Goal: Use online tool/utility: Utilize a website feature to perform a specific function

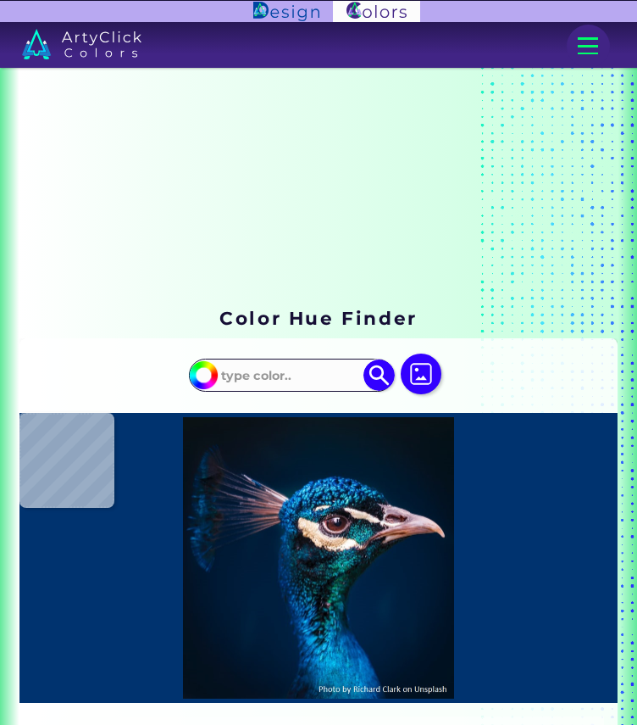
scroll to position [232, 0]
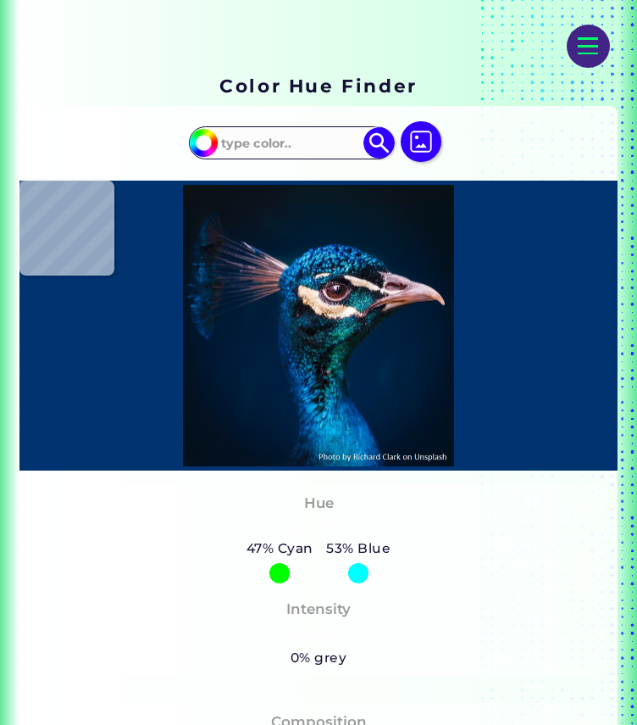
type input "#0a161e"
type input "#0A161E"
type input "#08161f"
type input "#08161F"
type input "#061621"
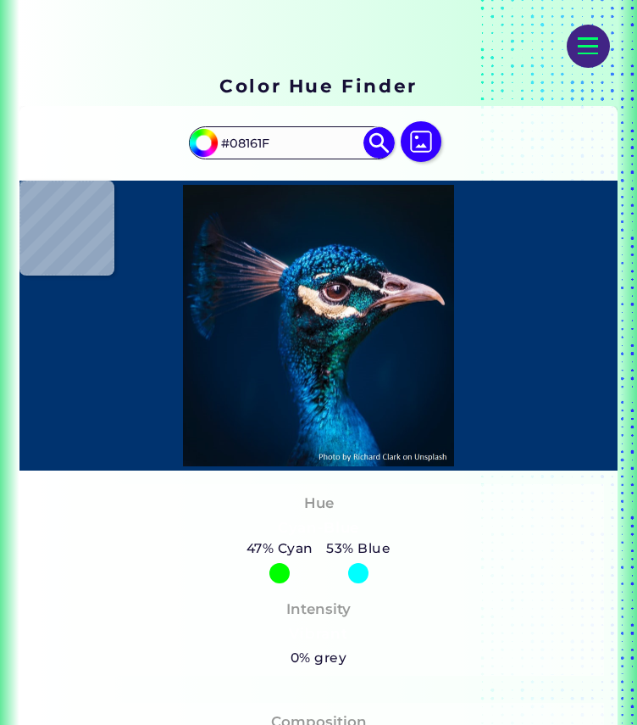
type input "#061621"
type input "#041624"
type input "#041525"
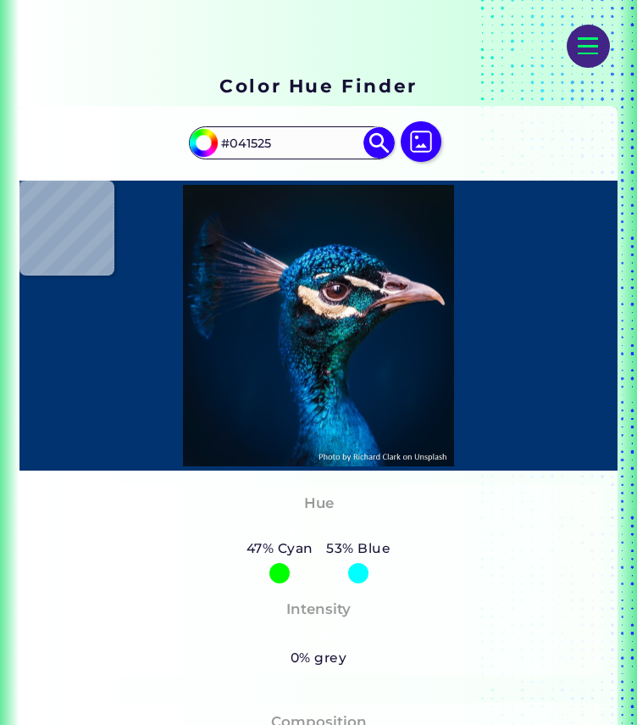
type input "#041527"
type input "#021428"
type input "#001528"
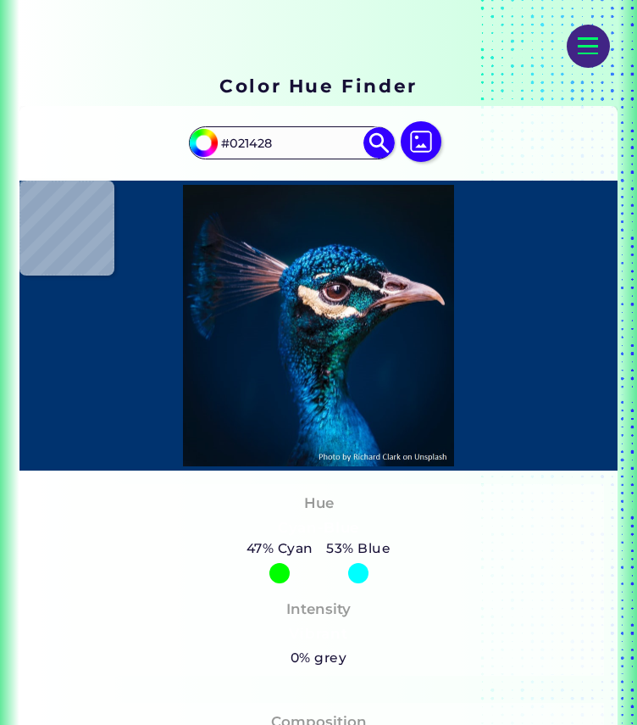
type input "#001528"
type input "#001629"
type input "#00162b"
type input "#00162B"
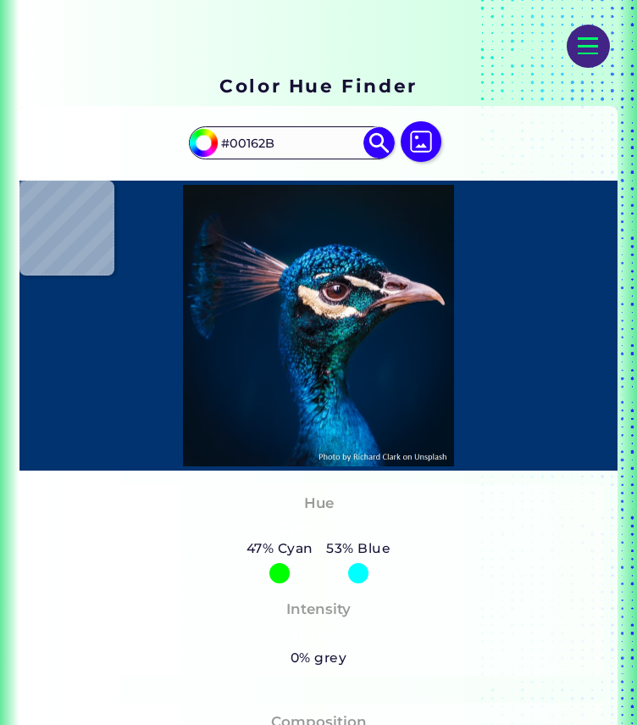
type input "#00172e"
type input "#00172E"
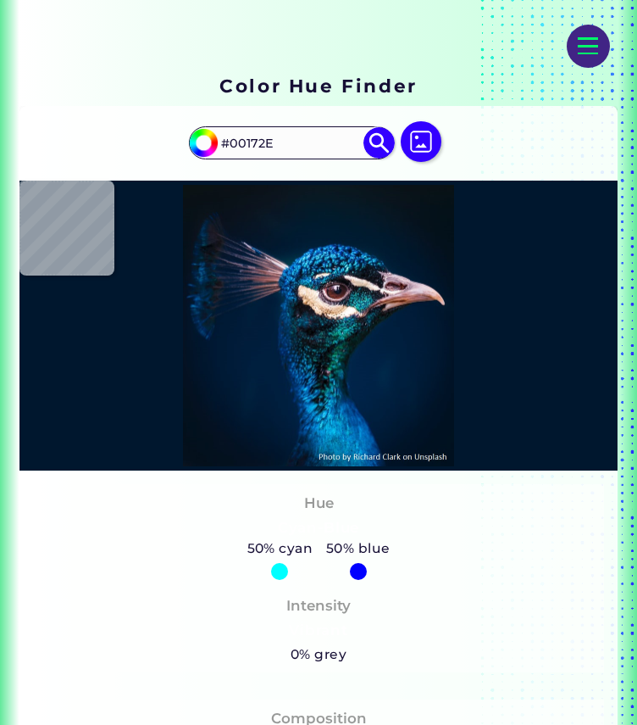
type input "#e6d0dc"
type input "#E6D0DC"
type input "#754440"
type input "#001a35"
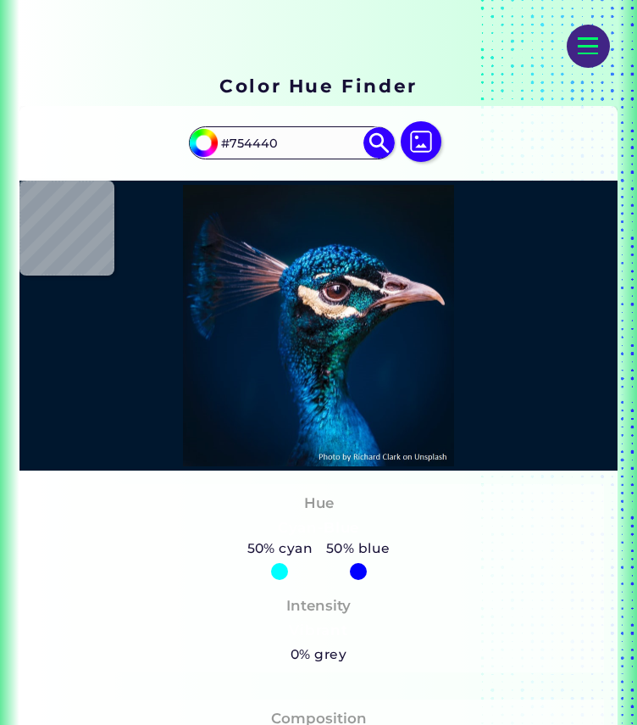
type input "#001A35"
type input "#001b38"
type input "#001B38"
type input "#011c3a"
type input "#011C3A"
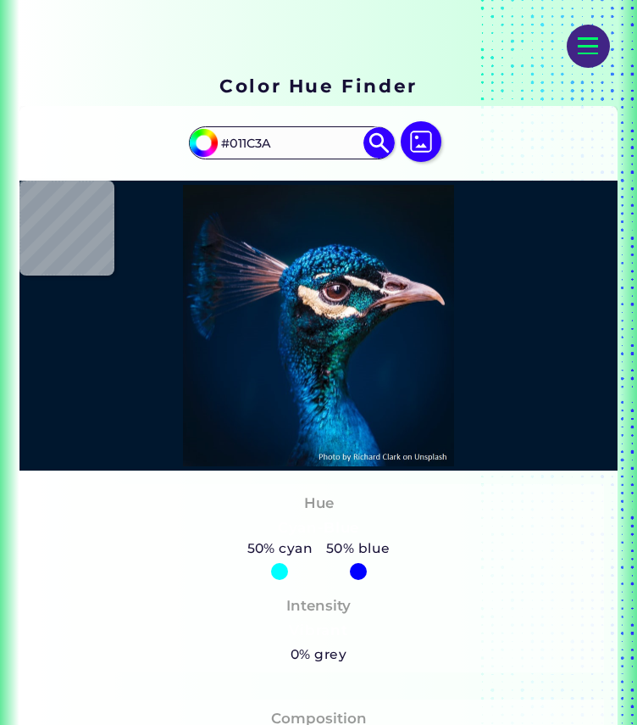
type input "#001c3a"
type input "#001C3A"
type input "#001d3b"
type input "#001D3B"
type input "#001f3c"
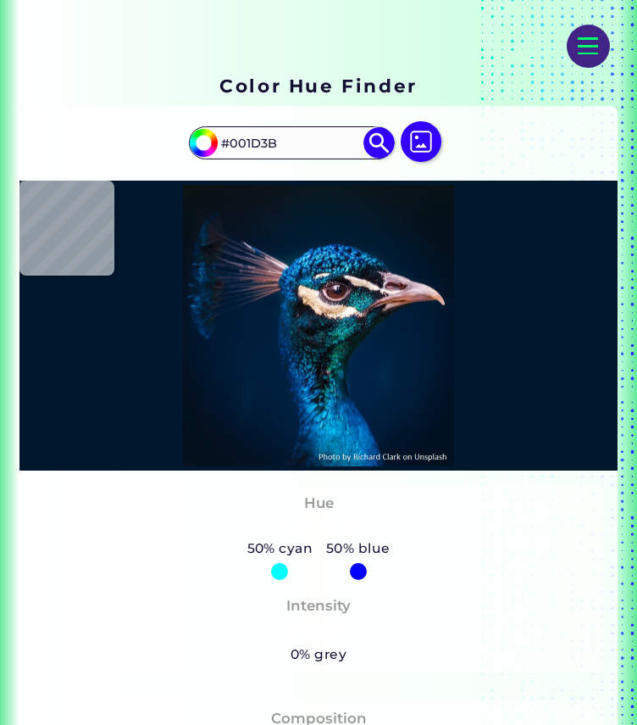
type input "#001F3C"
type input "#001d3b"
type input "#001D3B"
type input "#011c39"
type input "#011C39"
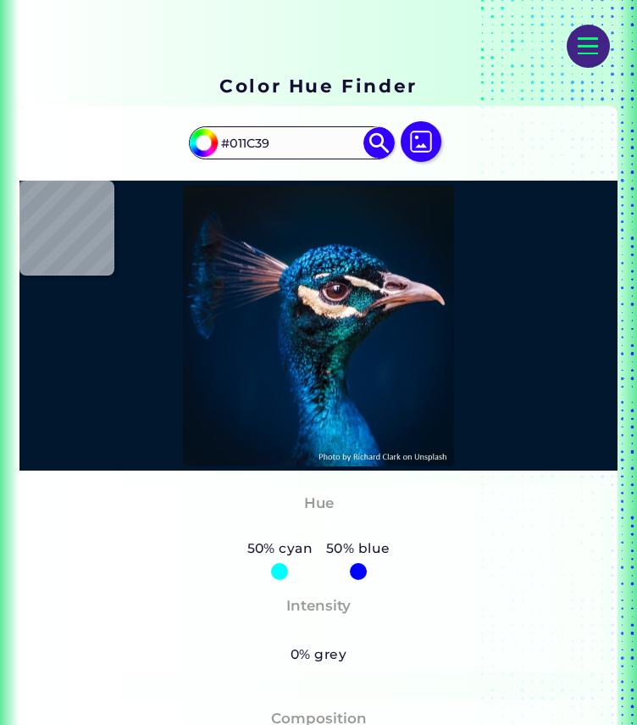
type input "#001a35"
type input "#001A35"
type input "#001a33"
type input "#001A33"
type input "#001830"
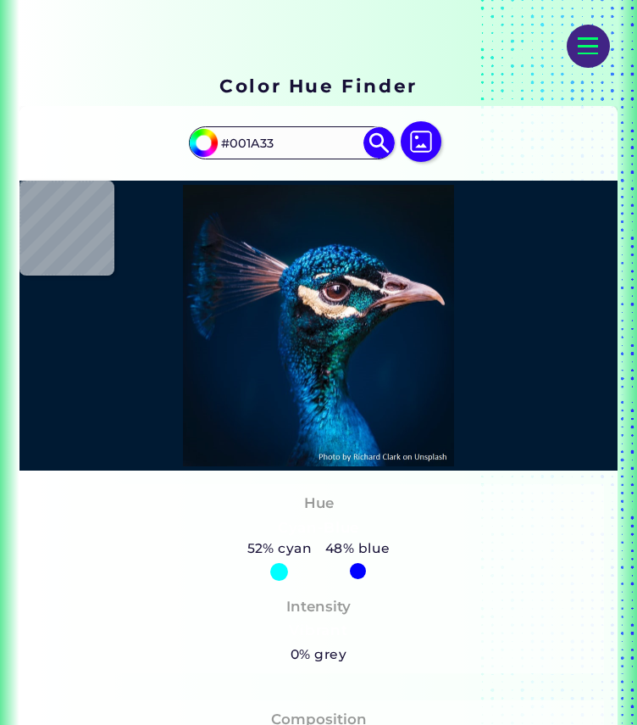
type input "#001830"
type input "#00162e"
type input "#00162E"
type input "#00142c"
type input "#00142C"
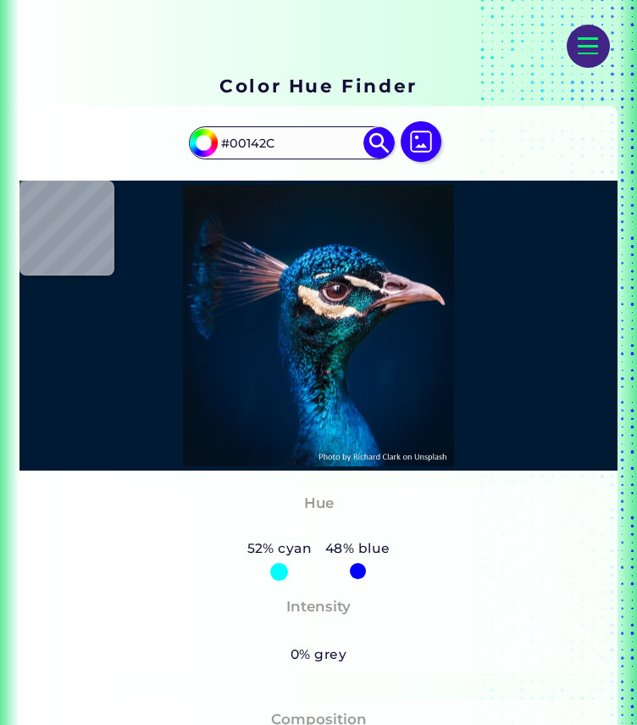
type input "#001429"
type input "#001427"
type input "#001226"
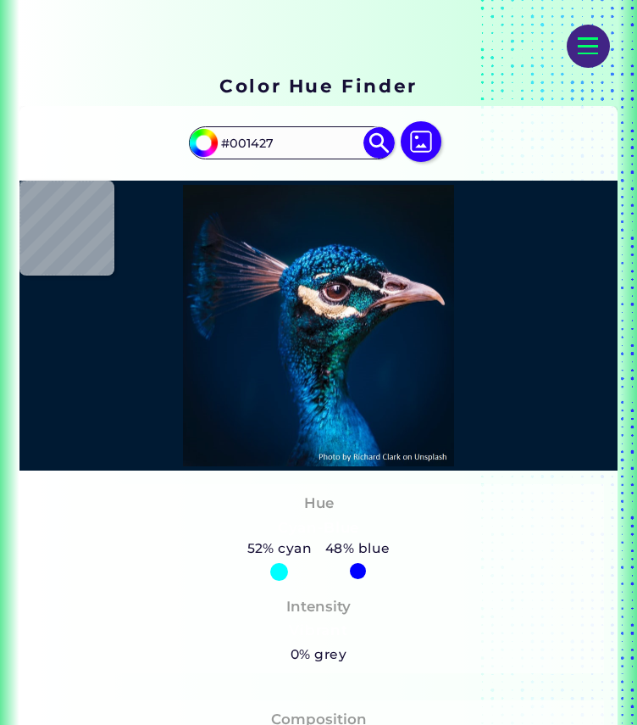
type input "#001226"
type input "#001324"
type input "#001123"
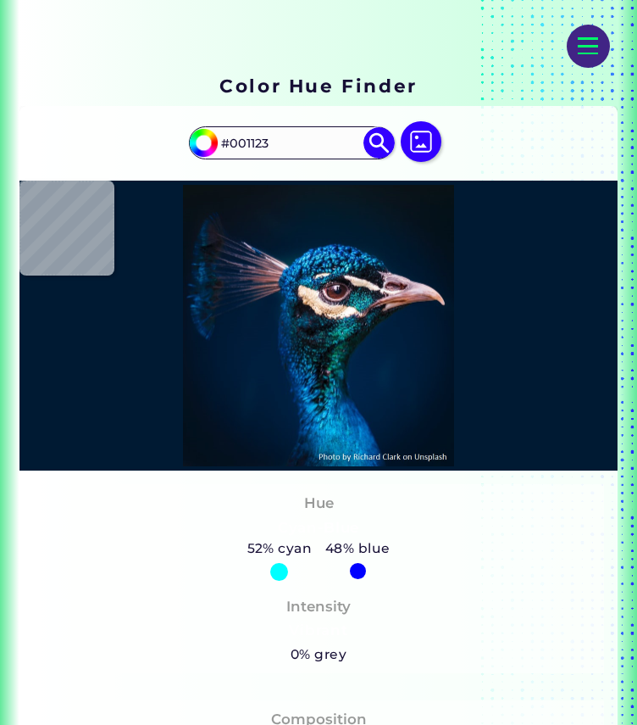
type input "#001121"
type input "#001220"
type input "#000000"
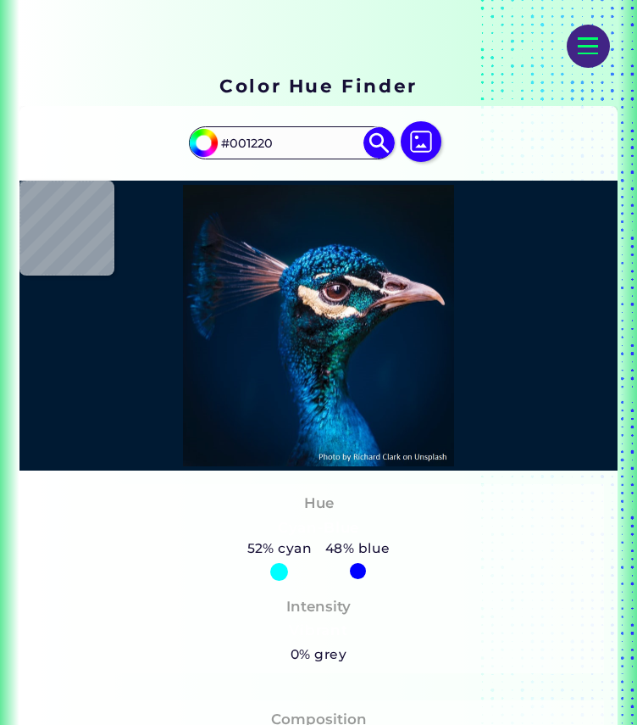
type input "#000000"
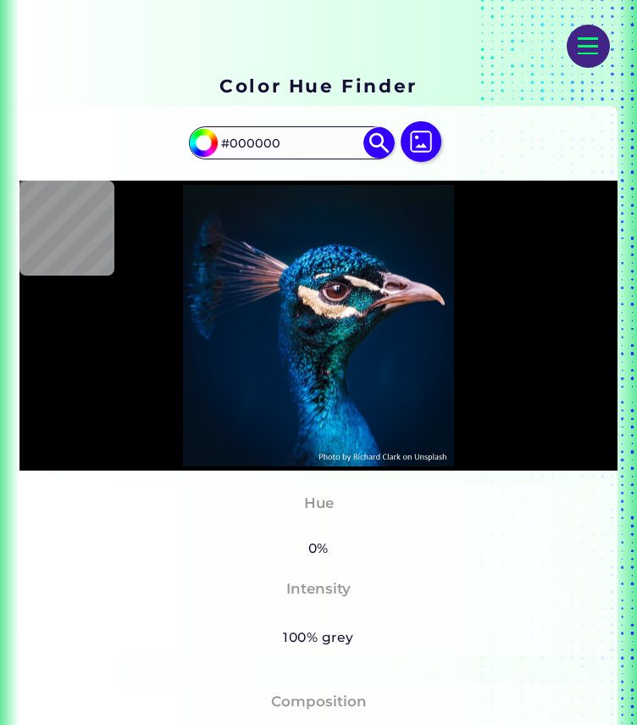
type input "#001427"
type input "#01152d"
type input "#01152D"
type input "#001832"
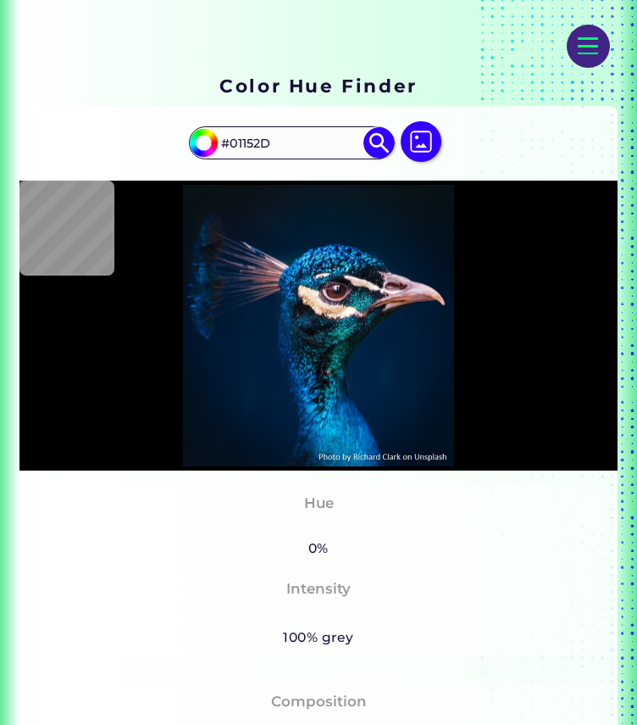
type input "#001832"
type input "#001a35"
type input "#001A35"
type input "#001b38"
type input "#001B38"
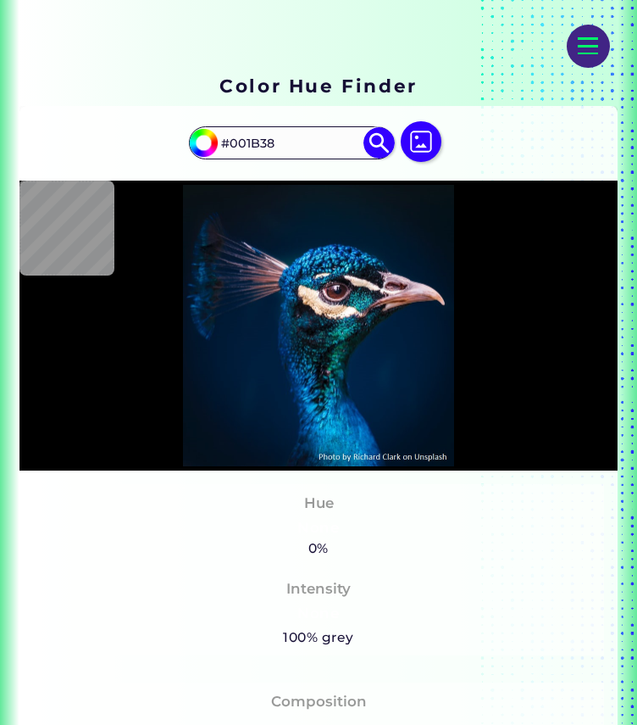
type input "#001c3a"
type input "#001C3A"
type input "#001d3b"
type input "#001D3B"
type input "#001f3e"
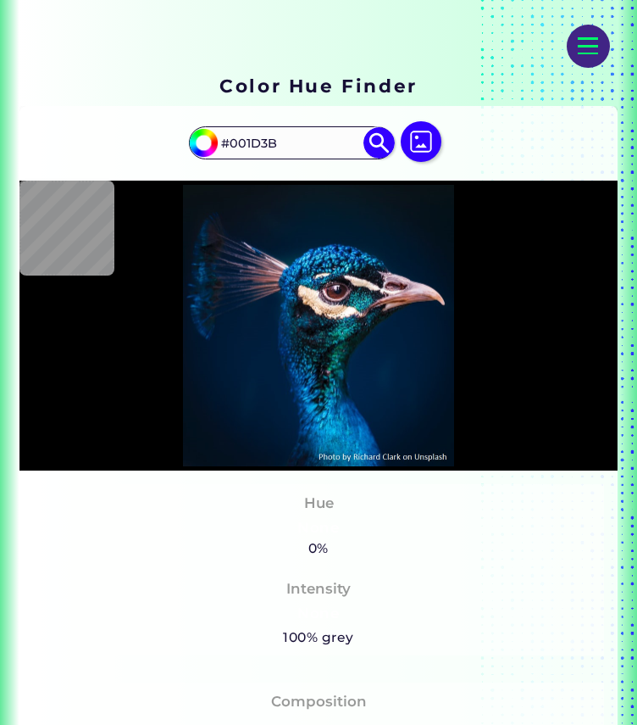
type input "#001F3E"
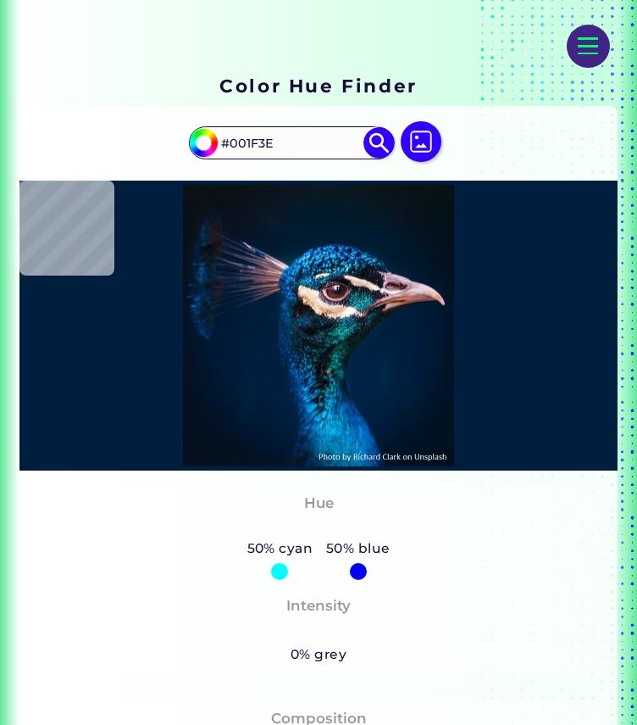
type input "#00203f"
type input "#00203F"
type input "#002041"
type input "#002142"
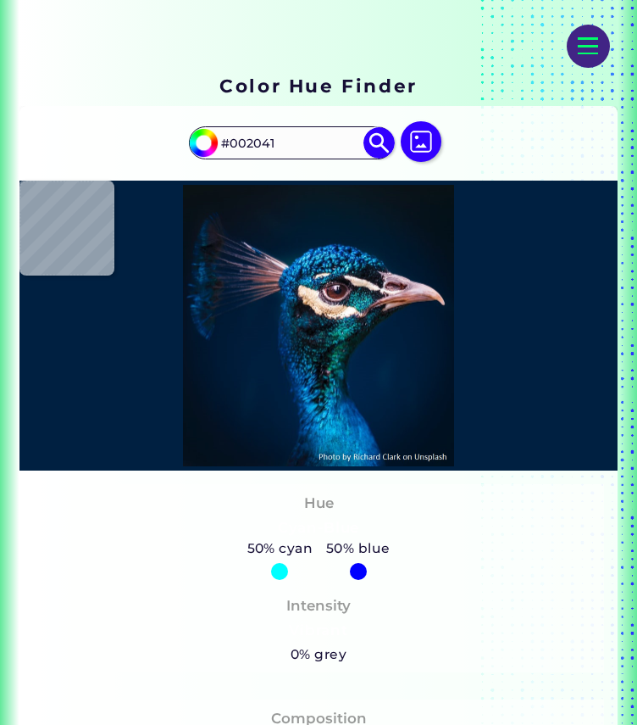
type input "#002142"
type input "#002140"
type input "#022140"
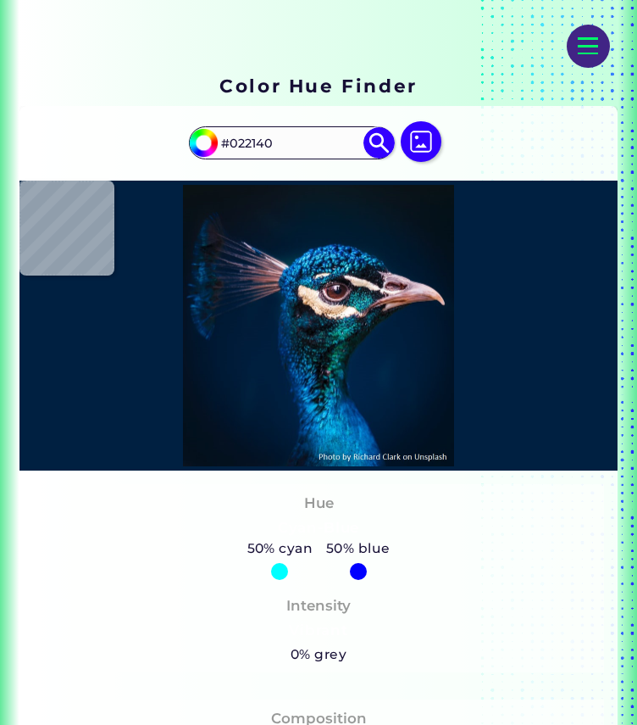
type input "#002243"
type input "#00233e"
type input "#00233E"
type input "#041f32"
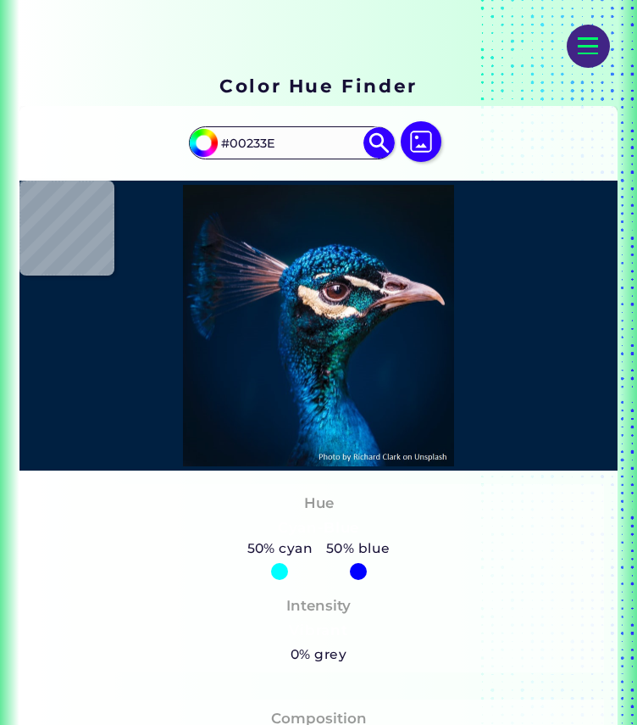
type input "#041F32"
type input "#0e1215"
type input "#0E1215"
type input "#020d0f"
type input "#020D0F"
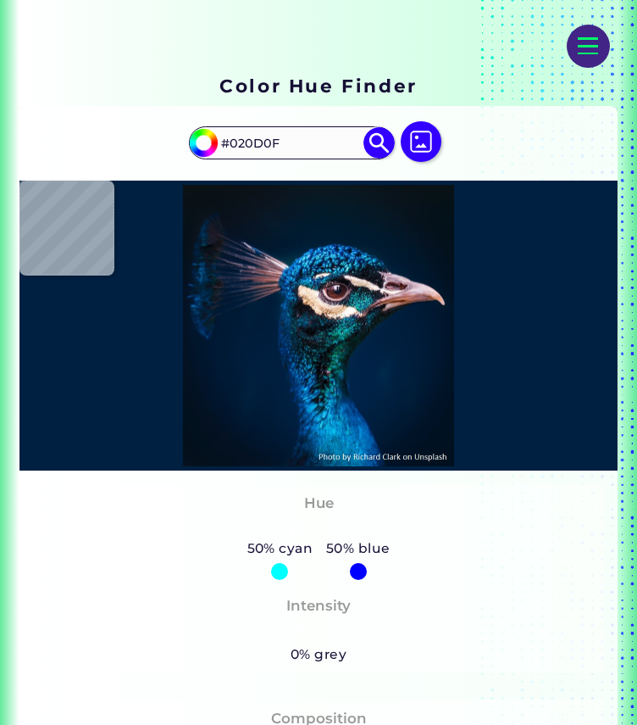
type input "#0c1618"
type input "#0C1618"
type input "#0c2830"
type input "#0C2830"
type input "#05152b"
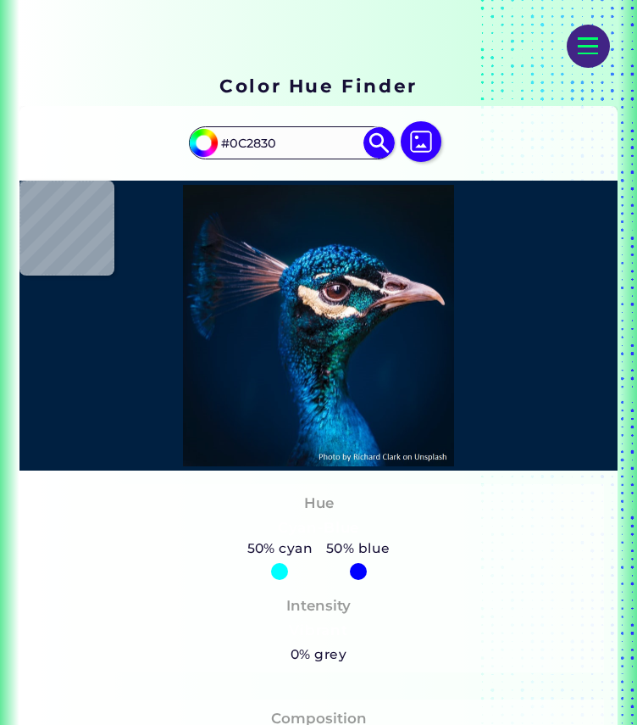
type input "#05152B"
type input "#0e3447"
type input "#0E3447"
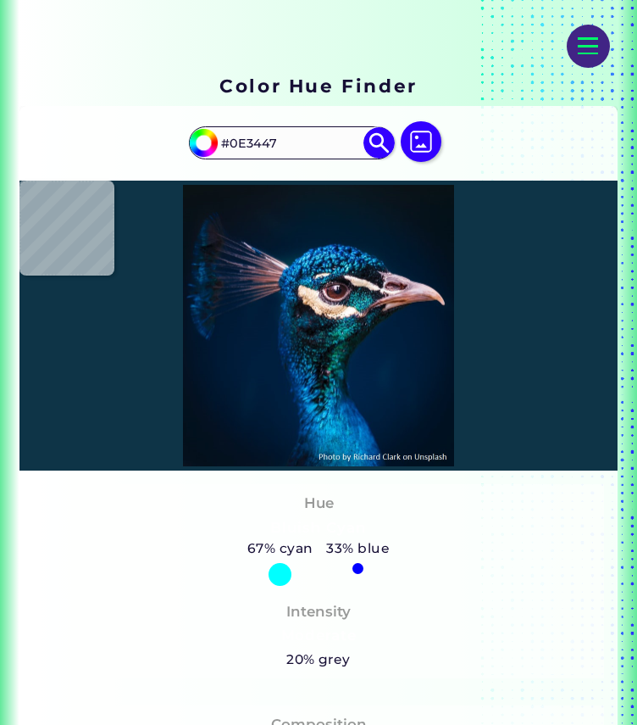
type input "#062b3e"
type input "#062B3E"
type input "#011628"
type input "#0c1323"
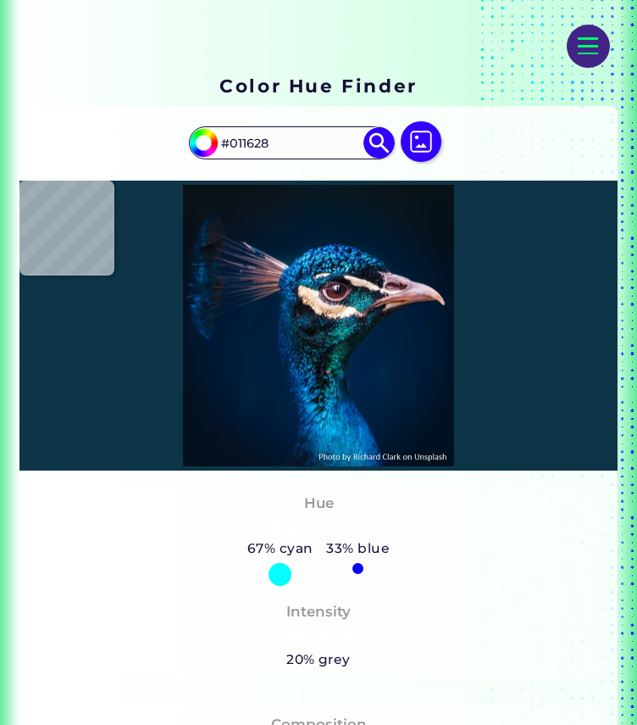
type input "#0C1323"
type input "#152029"
type input "#20384e"
type input "#20384E"
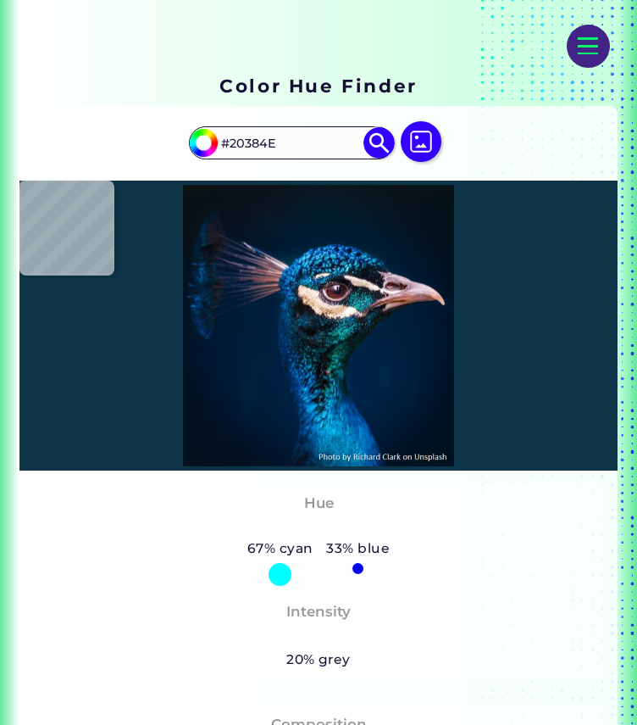
type input "#221d2e"
type input "#221D2E"
type input "#64535b"
type input "#64535B"
type input "#977478"
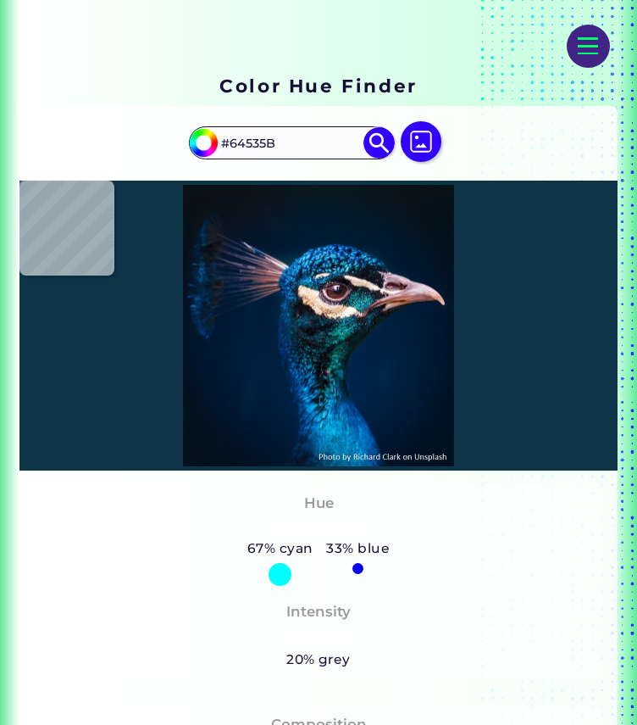
type input "#977478"
type input "#745558"
type input "#120a0e"
type input "#120A0E"
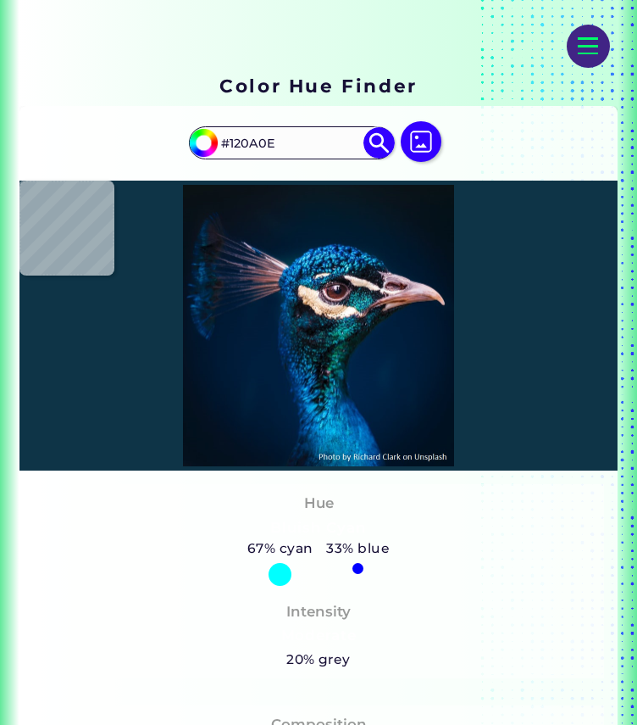
type input "#37282f"
type input "#37282F"
type input "#1e1a2b"
type input "#1E1A2B"
type input "#7f7c8a"
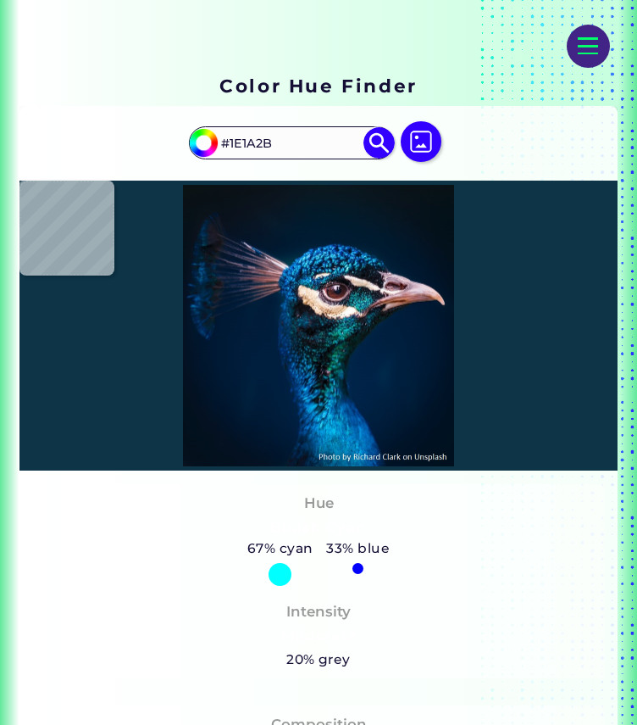
type input "#7F7C8A"
type input "#12131e"
type input "#12131E"
type input "#14151f"
type input "#14151F"
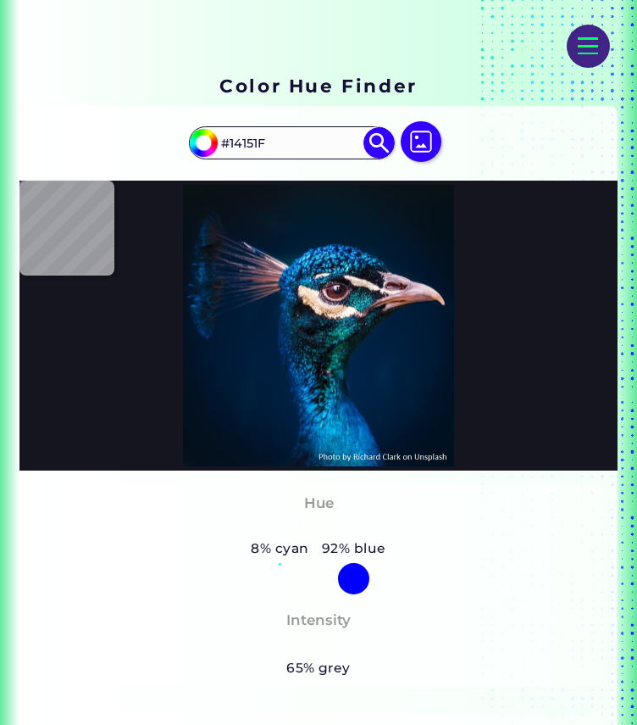
type input "#0d131d"
type input "#0D131D"
type input "#0b0a10"
type input "#0B0A10"
type input "#070815"
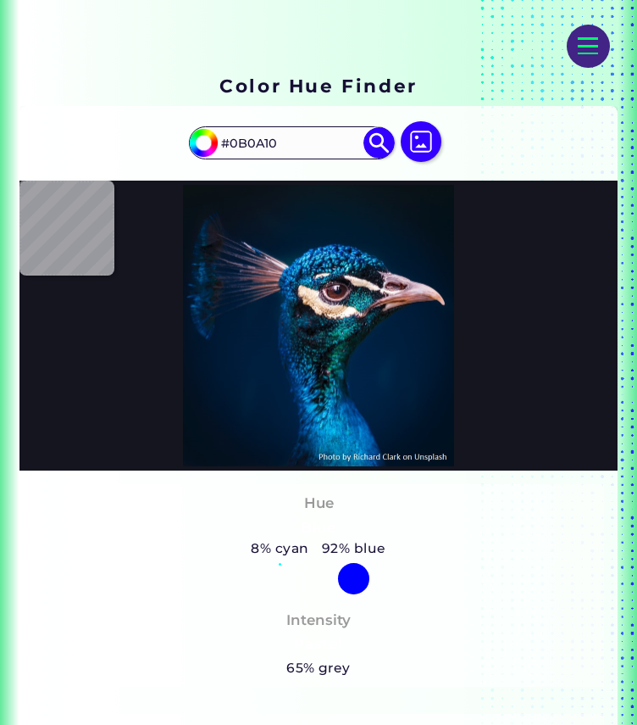
type input "#070815"
type input "#050a0d"
type input "#050A0D"
type input "#050202"
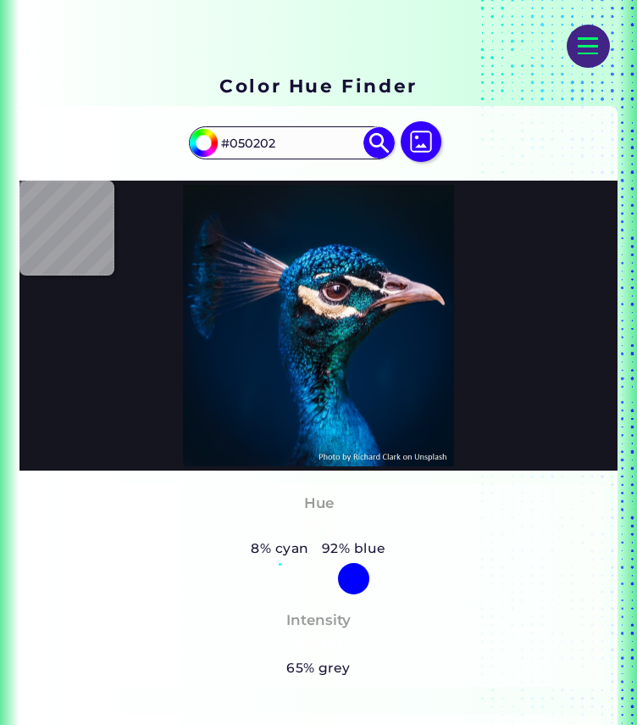
type input "#261620"
type input "#bfa5ae"
type input "#BFA5AE"
type input "#ae837c"
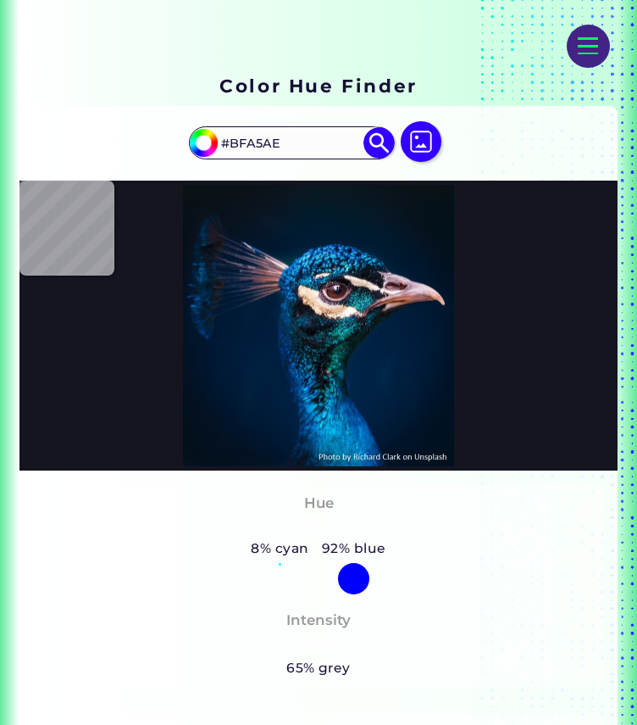
type input "#AE837C"
type input "#916560"
type input "#87695f"
type input "#87695F"
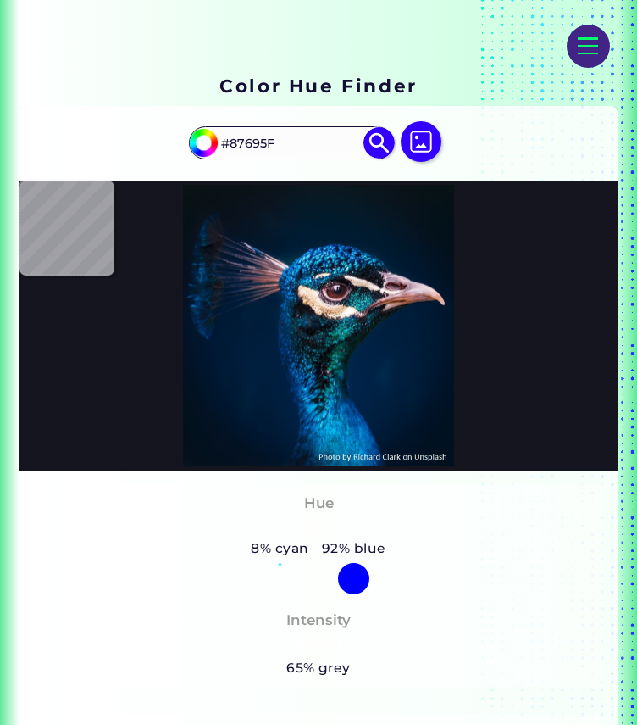
type input "#301d1e"
type input "#301D1E"
type input "#1a0c11"
type input "#1A0C11"
type input "#3b3c44"
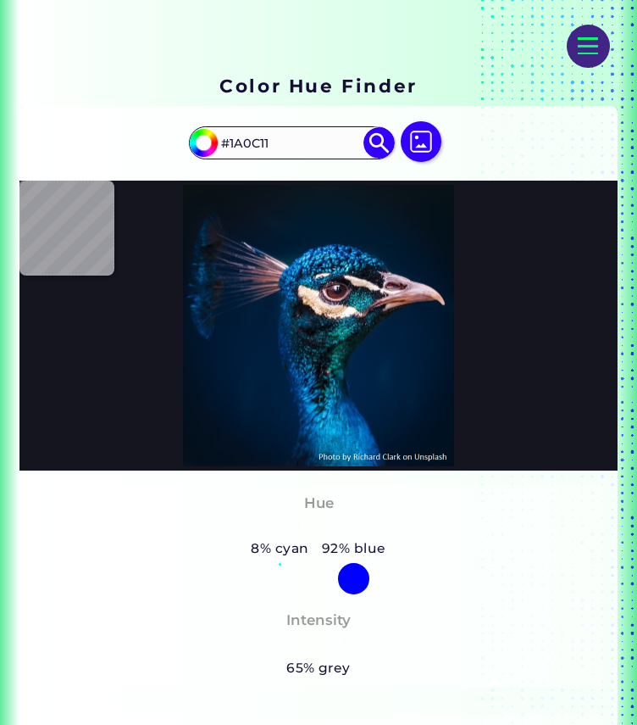
type input "#3B3C44"
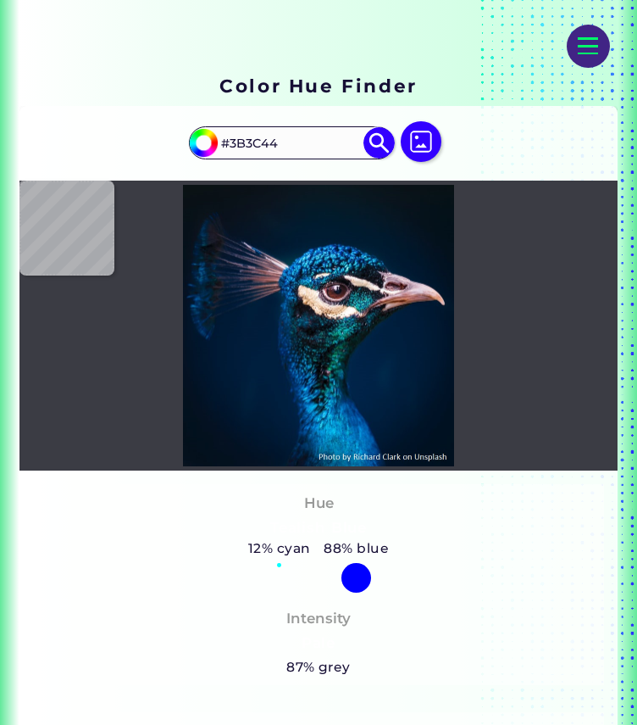
type input "#1a2225"
type input "#1A2225"
type input "#0c1819"
type input "#0C1819"
type input "#07161b"
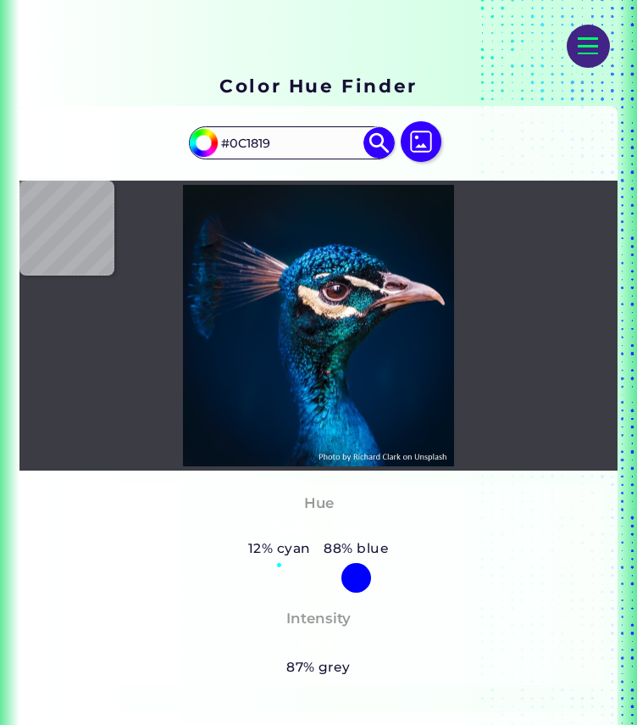
type input "#07161B"
type input "#041b30"
type input "#041B30"
type input "#001d3a"
type input "#001D3A"
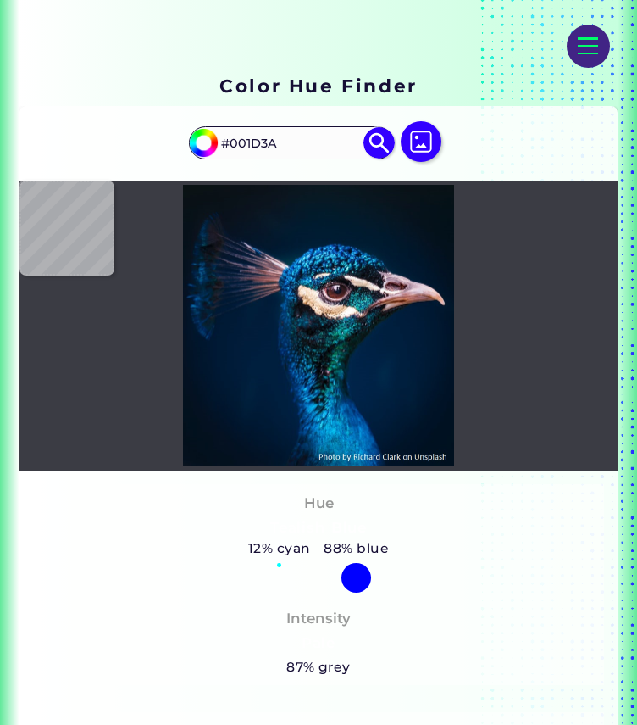
type input "#001d39"
type input "#001D39"
type input "#011b39"
type input "#011B39"
type input "#021b39"
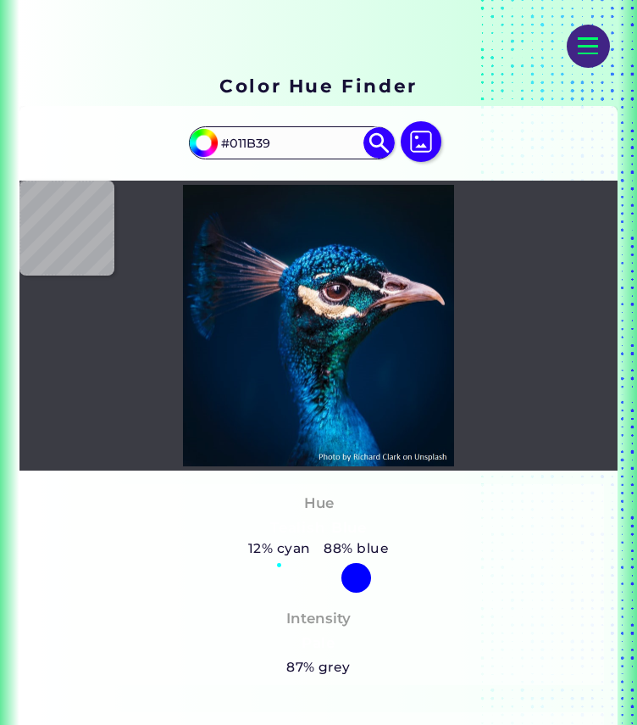
type input "#021B39"
type input "#011c39"
type input "#011C39"
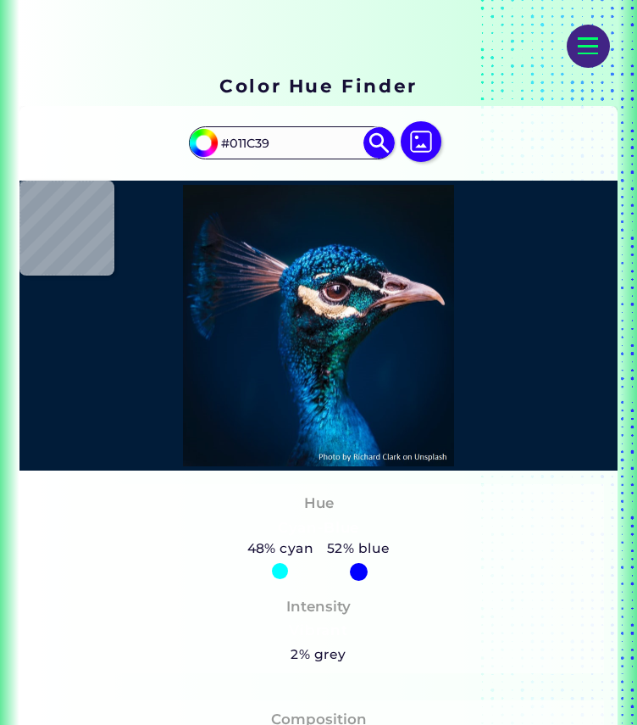
type input "#011c3a"
type input "#011C3A"
type input "#011c39"
type input "#011C39"
type input "#011c3a"
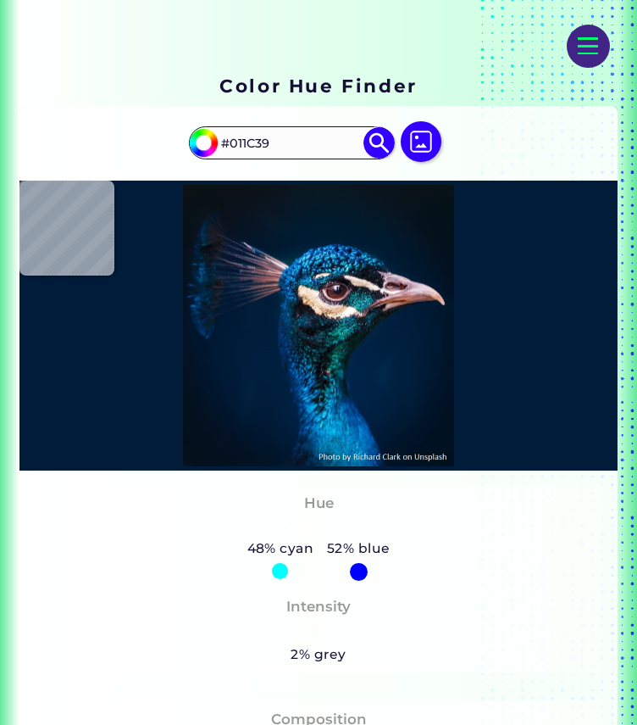
type input "#011C3A"
type input "#001c3a"
type input "#001C3A"
type input "#001d3b"
type input "#001D3B"
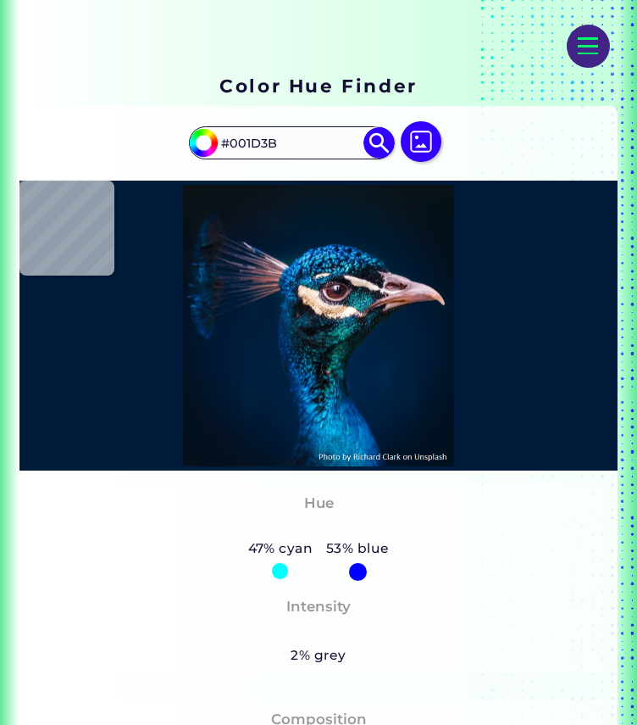
type input "#001f3e"
type input "#001F3E"
type input "#001e3b"
type input "#001E3B"
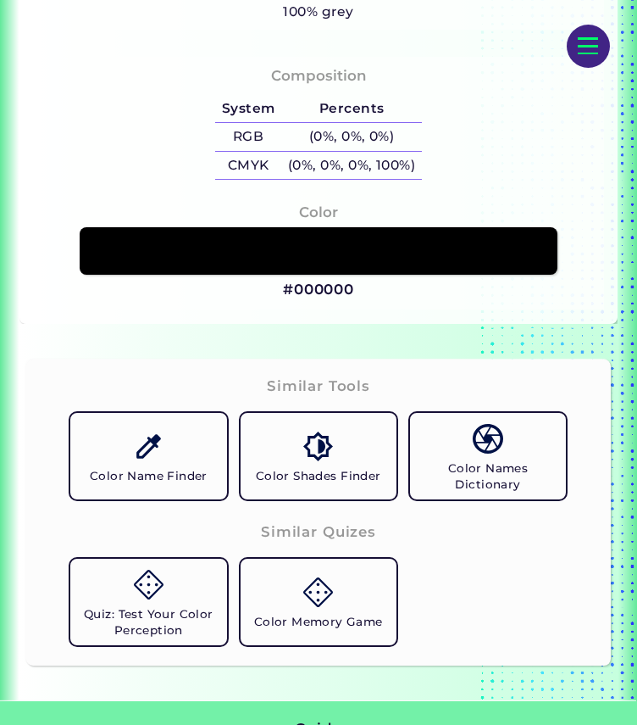
scroll to position [888, 0]
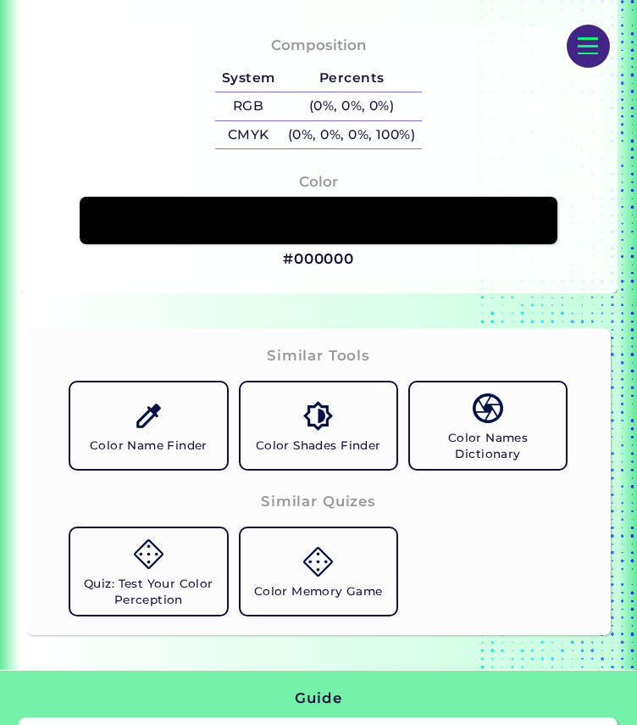
click at [164, 426] on link "Color Name Finder" at bounding box center [149, 426] width 170 height 100
